Goal: Information Seeking & Learning: Learn about a topic

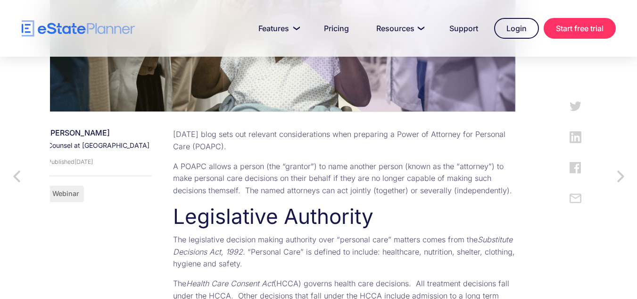
scroll to position [330, 0]
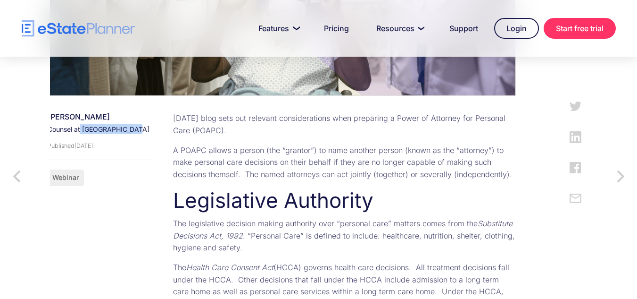
drag, startPoint x: 82, startPoint y: 128, endPoint x: 132, endPoint y: 129, distance: 50.0
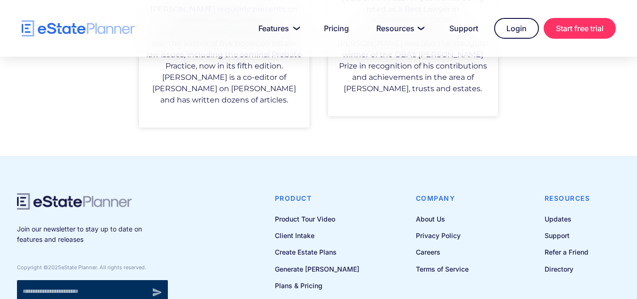
scroll to position [937, 0]
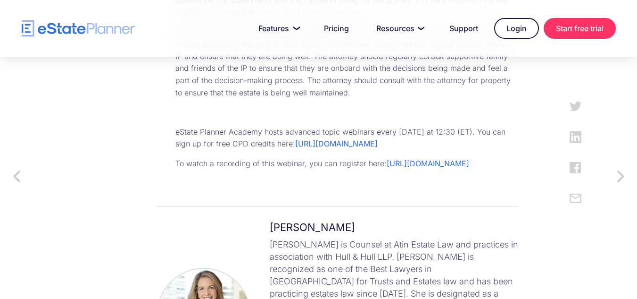
scroll to position [1840, 0]
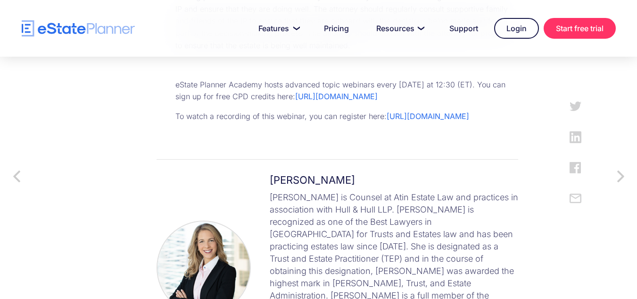
click at [381, 174] on h4 "Joanne Golden" at bounding box center [394, 180] width 249 height 12
drag, startPoint x: 395, startPoint y: 142, endPoint x: 338, endPoint y: 142, distance: 57.6
click at [338, 191] on p "Joanne is Counsel at Atin Estate Law and practices in association with Hull & H…" at bounding box center [394, 264] width 249 height 147
copy p "Atin Estate Law"
